Goal: Information Seeking & Learning: Check status

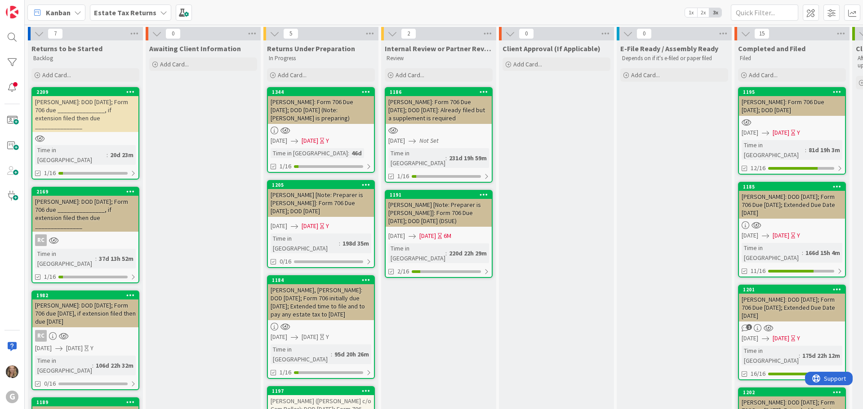
click at [107, 16] on b "Estate Tax Returns" at bounding box center [125, 12] width 62 height 9
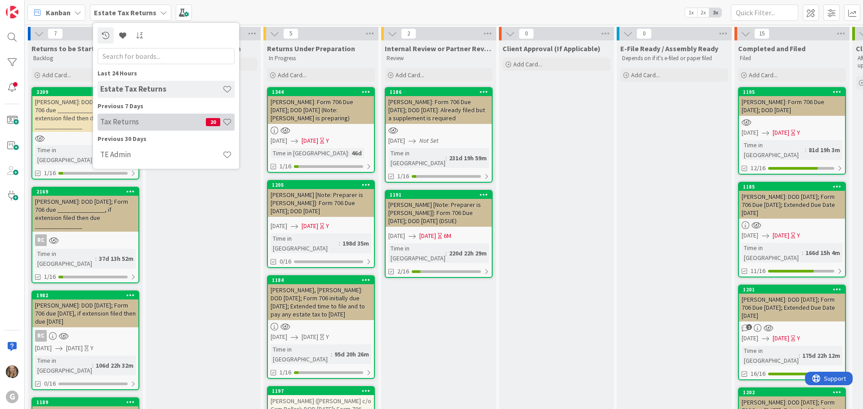
click at [128, 125] on h4 "Tax Returns" at bounding box center [153, 121] width 106 height 9
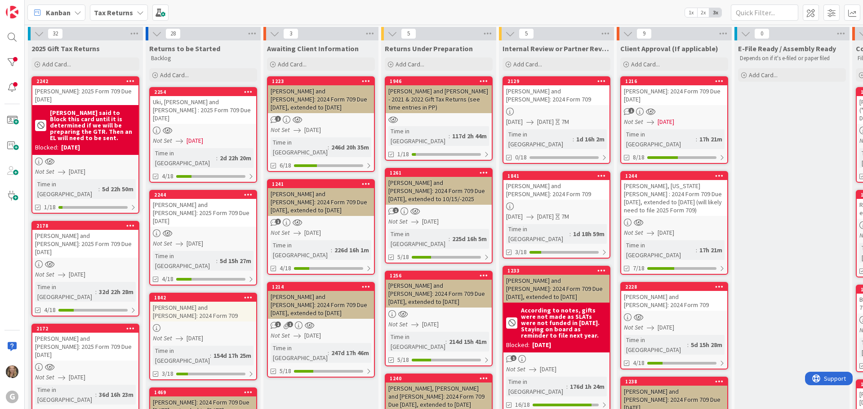
click at [687, 92] on div "[PERSON_NAME]: 2024 Form 709 Due [DATE]" at bounding box center [674, 95] width 106 height 20
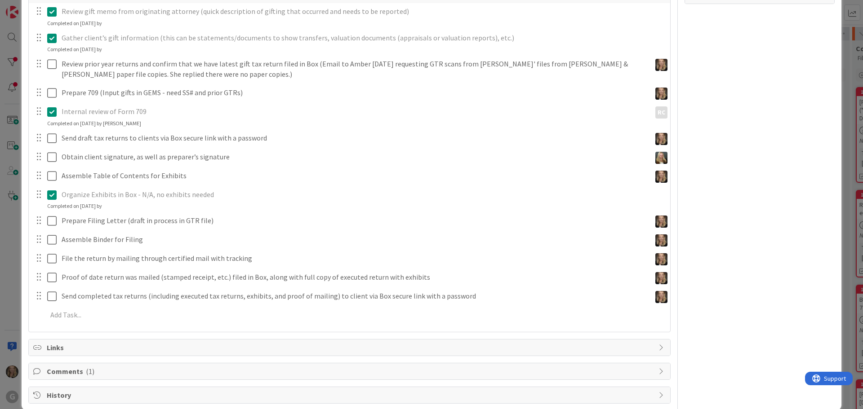
scroll to position [235, 0]
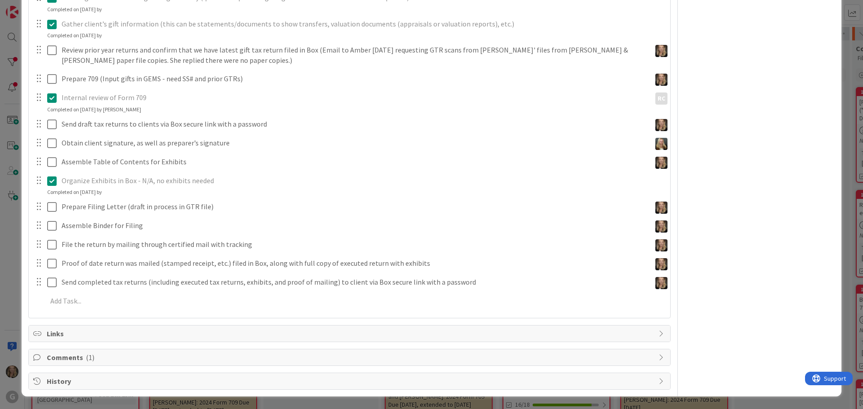
click at [53, 355] on span "Comments ( 1 )" at bounding box center [350, 357] width 607 height 11
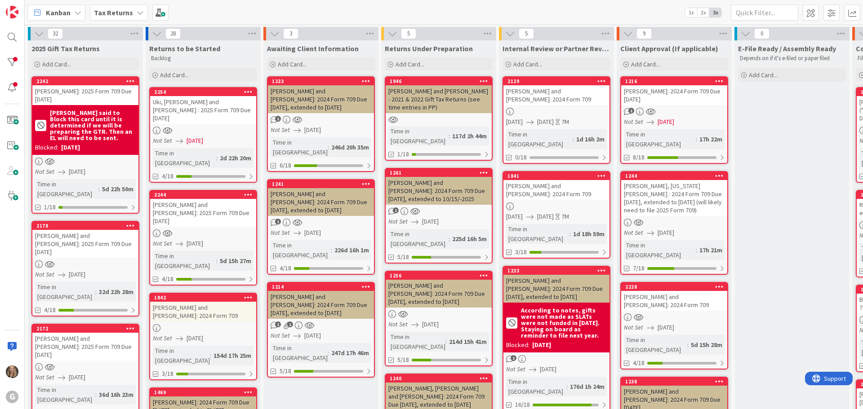
click at [713, 228] on div "Not Set [DATE]" at bounding box center [675, 232] width 103 height 9
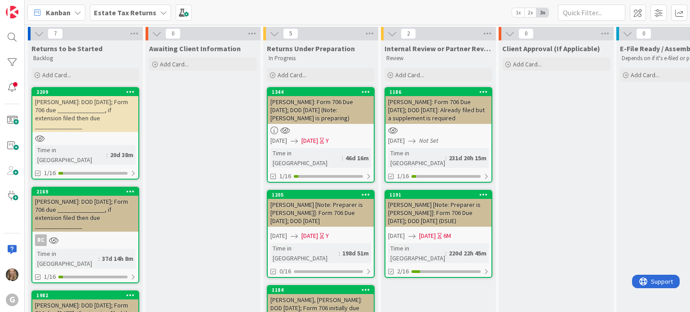
click at [120, 10] on b "Estate Tax Returns" at bounding box center [125, 12] width 62 height 9
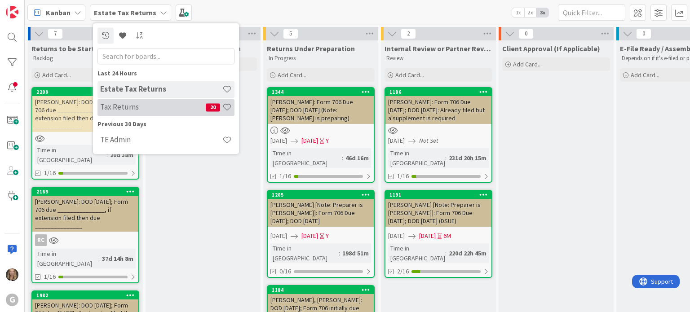
click at [120, 107] on h4 "Tax Returns" at bounding box center [153, 107] width 106 height 9
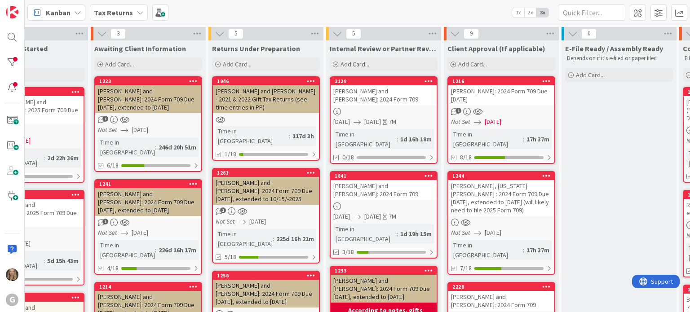
scroll to position [0, 208]
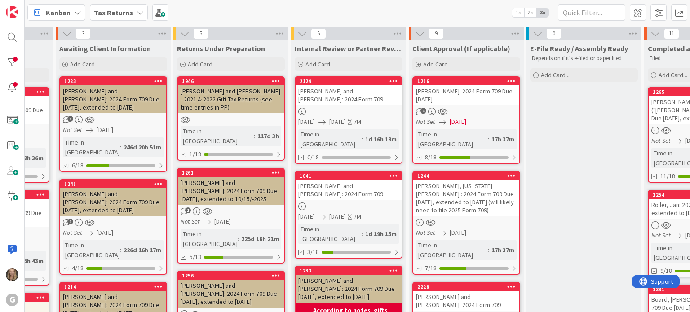
click at [436, 106] on div "1216 Boulos, Joe: 2024 Form 709 Due 4/15/2025 1 Not Set 04/15/2025 Time in Colu…" at bounding box center [466, 120] width 108 height 88
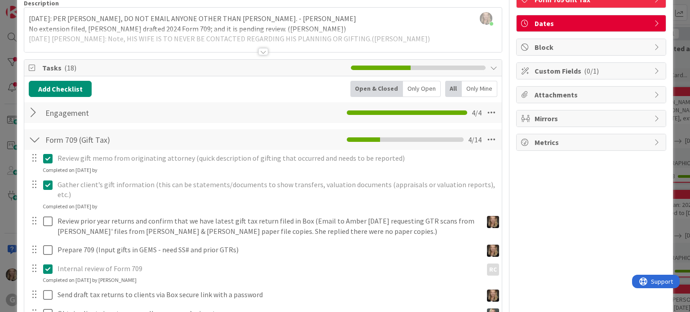
scroll to position [65, 0]
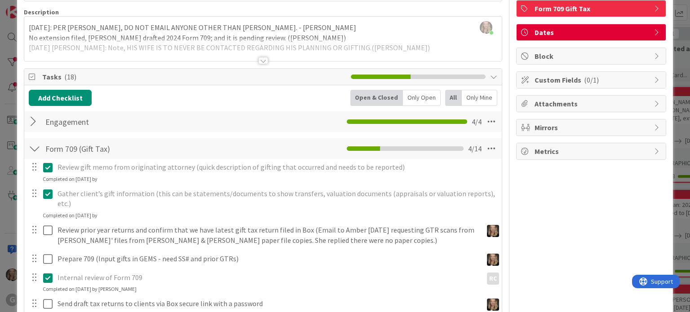
click at [403, 32] on div "Bonnie Stanforth just joined 4/10/25: PER JONAS, DO NOT EMAIL ANYONE OTHER THAN…" at bounding box center [262, 39] width 477 height 44
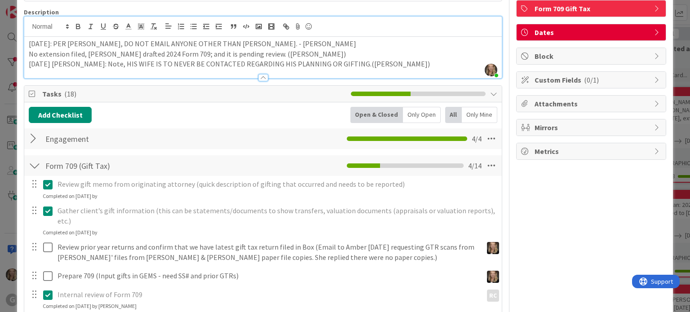
click at [390, 65] on p "[DATE] [PERSON_NAME]: Note, HIS WIFE IS TO NEVER BE CONTACTED REGARDING HIS PLA…" at bounding box center [263, 64] width 468 height 10
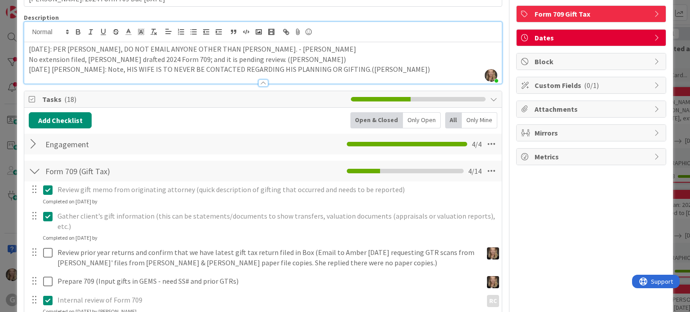
scroll to position [70, 0]
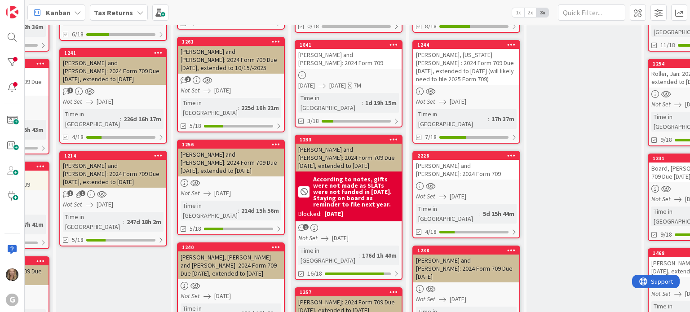
scroll to position [0, 208]
